Goal: Check status: Check status

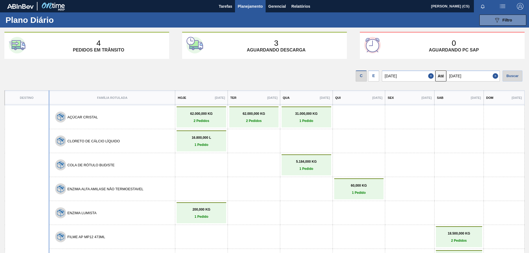
click at [296, 167] on link "5.184,000 KG 1 Pedido" at bounding box center [306, 165] width 47 height 11
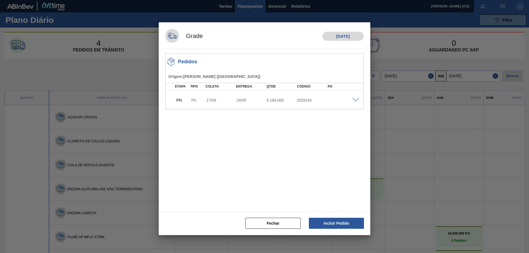
click at [353, 103] on div "PN PC 17/09 24/09 5.184,000 2029154" at bounding box center [263, 99] width 181 height 11
click at [355, 99] on span at bounding box center [356, 100] width 7 height 4
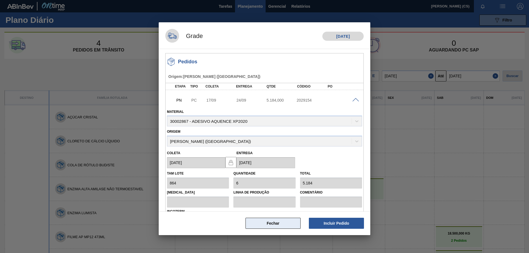
click at [279, 221] on button "Fechar" at bounding box center [273, 223] width 55 height 11
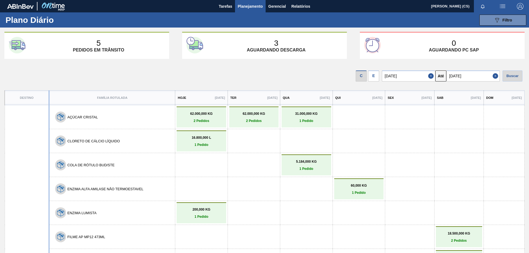
click at [378, 76] on div "E" at bounding box center [373, 76] width 11 height 11
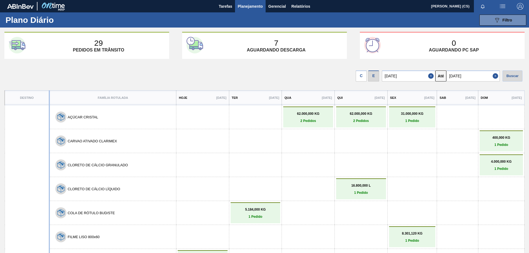
click at [251, 211] on p "5.184,000 KG" at bounding box center [255, 210] width 47 height 4
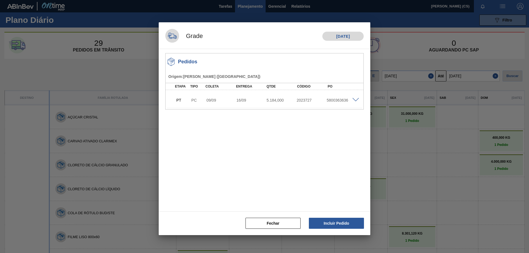
click at [355, 99] on span at bounding box center [356, 100] width 7 height 4
